Goal: Navigation & Orientation: Find specific page/section

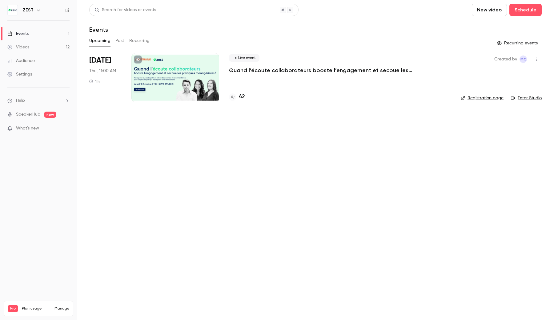
click at [29, 61] on div "Audience" at bounding box center [20, 61] width 27 height 6
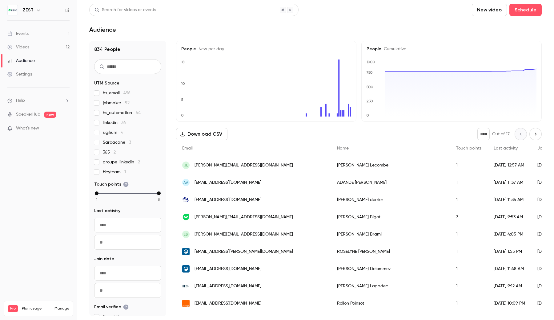
click at [42, 30] on link "Events 1" at bounding box center [38, 34] width 77 height 14
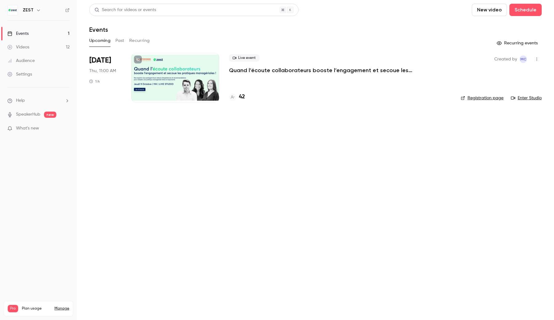
click at [372, 209] on main "Search for videos or events New video Schedule Events Upcoming Past Recurring R…" at bounding box center [315, 160] width 477 height 320
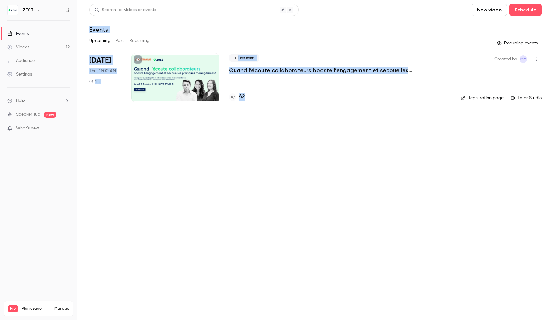
drag, startPoint x: 328, startPoint y: 24, endPoint x: 328, endPoint y: 228, distance: 204.1
click at [328, 227] on main "Search for videos or events New video Schedule Events Upcoming Past Recurring R…" at bounding box center [315, 160] width 477 height 320
click at [328, 228] on main "Search for videos or events New video Schedule Events Upcoming Past Recurring R…" at bounding box center [315, 160] width 477 height 320
